Goal: Task Accomplishment & Management: Complete application form

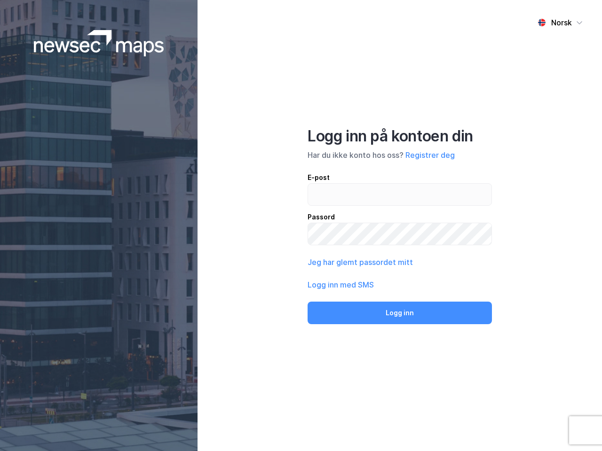
click at [301, 226] on div "Norsk Logg inn på kontoen din Har du ikke konto hos oss? Registrer deg E-post P…" at bounding box center [399, 225] width 404 height 451
click at [99, 43] on img at bounding box center [99, 43] width 130 height 26
click at [560, 23] on div "Norsk" at bounding box center [561, 22] width 21 height 11
click at [430, 155] on button "Registrer deg" at bounding box center [429, 155] width 49 height 11
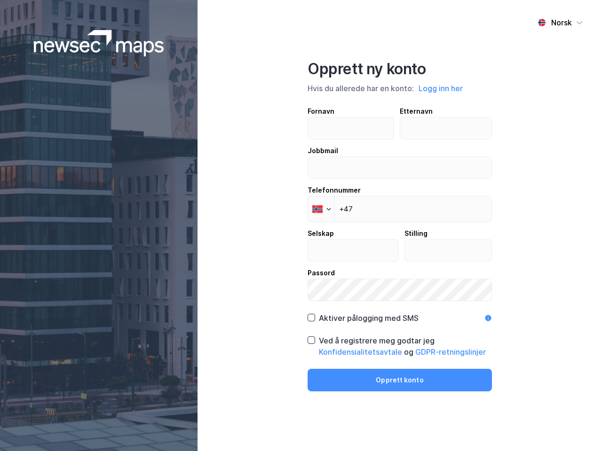
click at [400, 313] on div "Opprett ny konto Hvis du allerede har en konto: Logg inn her Fornavn Etternavn …" at bounding box center [399, 226] width 184 height 332
